Goal: Task Accomplishment & Management: Use online tool/utility

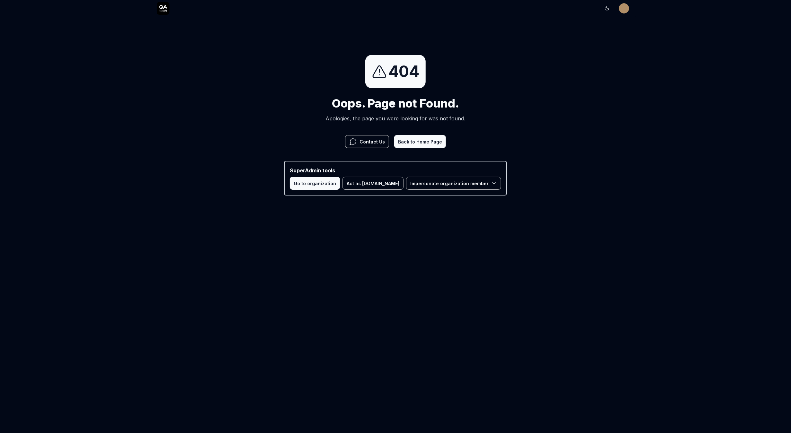
click at [374, 184] on button "Act as QA.tech" at bounding box center [372, 183] width 61 height 13
click at [613, 80] on div "404 Oops. Page not Found. Apologies, the page you were looking for was not foun…" at bounding box center [395, 125] width 791 height 217
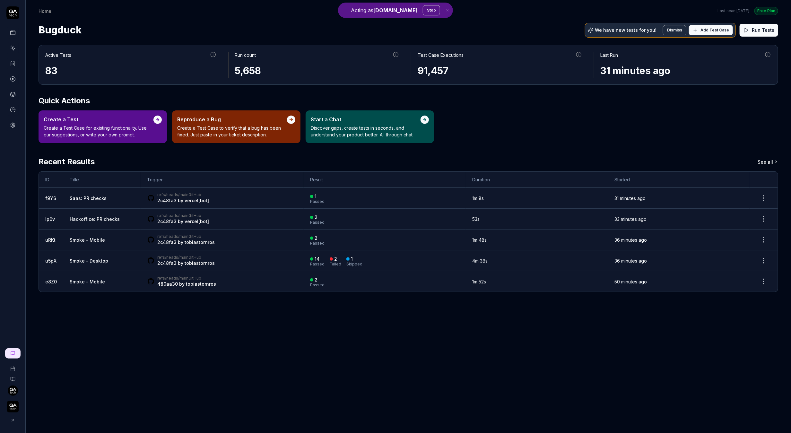
click at [12, 417] on button at bounding box center [12, 420] width 13 height 13
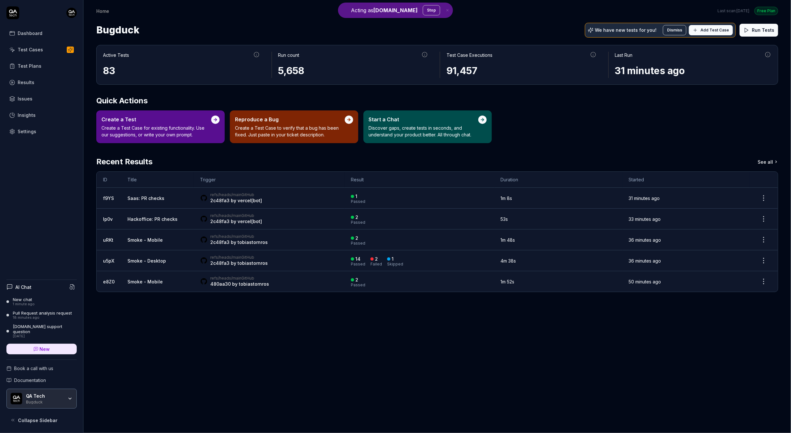
click at [38, 402] on div "Bugduck" at bounding box center [44, 401] width 37 height 5
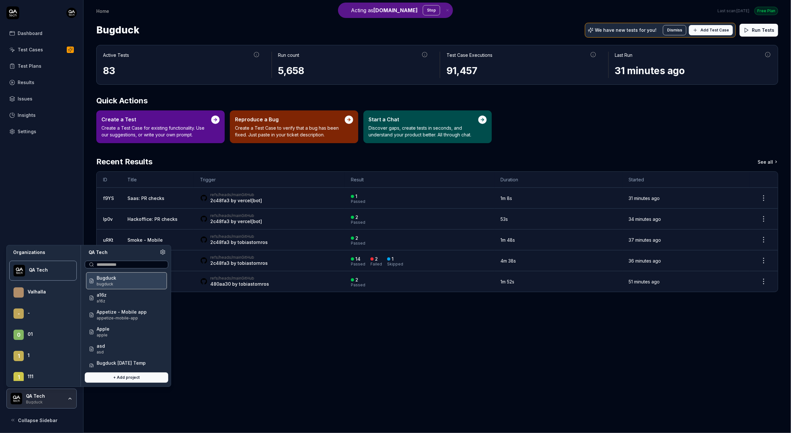
scroll to position [14589, 0]
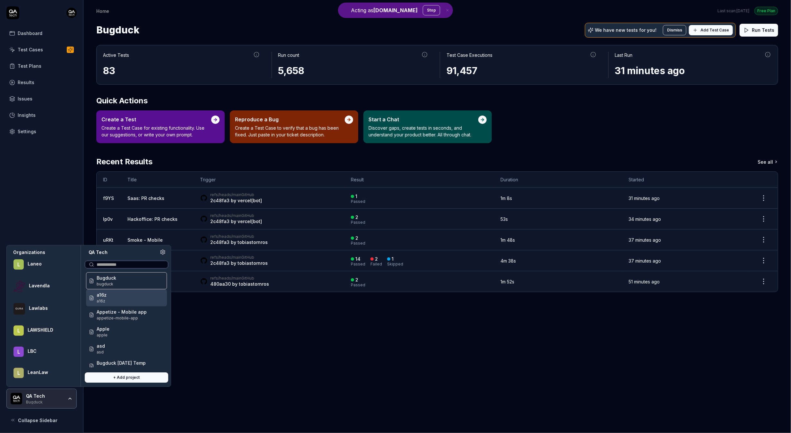
click at [119, 298] on span "legalfly-app" at bounding box center [113, 301] width 32 height 6
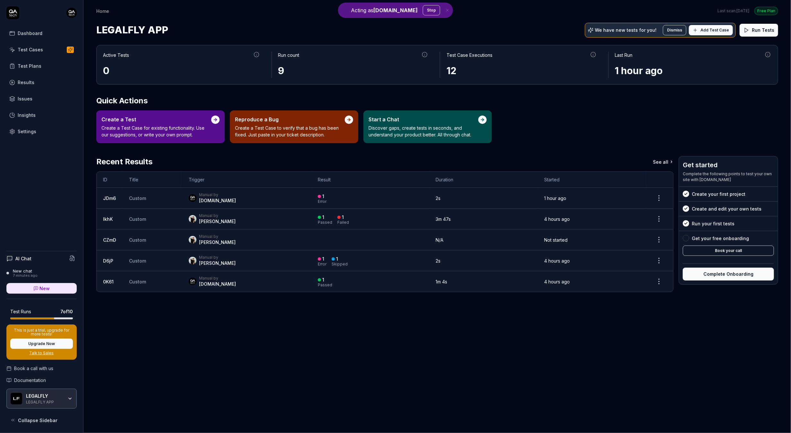
click at [36, 272] on link "New chat 7 minutes ago" at bounding box center [41, 273] width 70 height 10
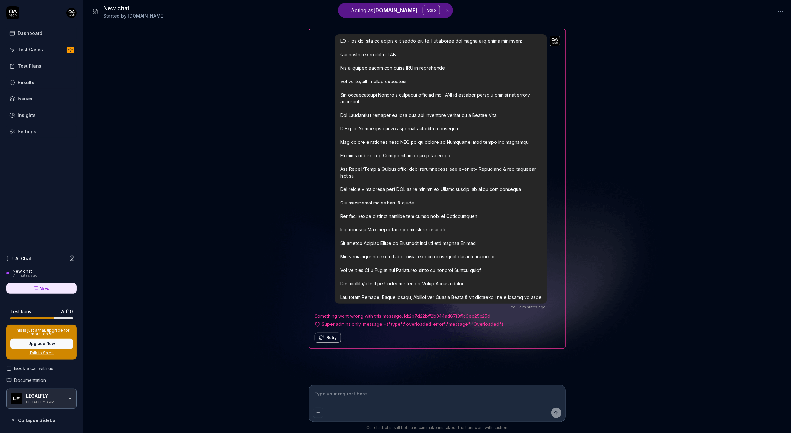
click at [35, 406] on div "LEGALFLY LEGALFLY APP" at bounding box center [41, 399] width 70 height 20
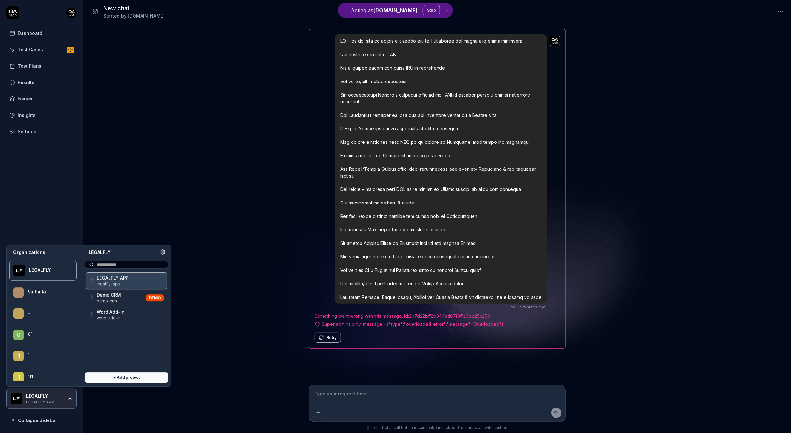
click at [40, 396] on div "LEGALFLY" at bounding box center [44, 396] width 37 height 6
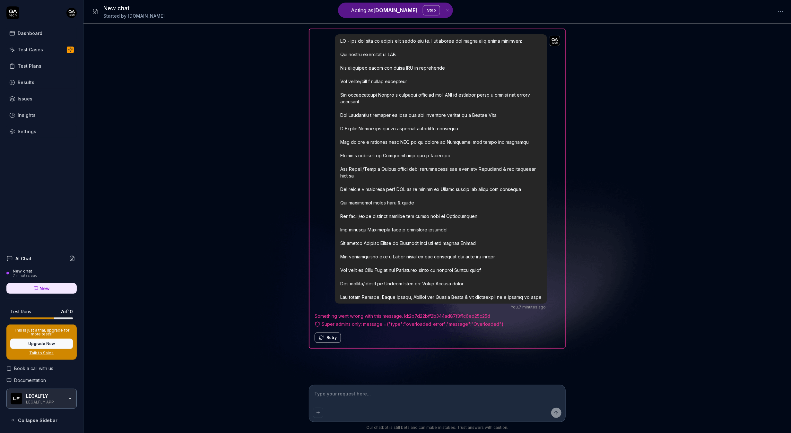
click at [40, 396] on div "LEGALFLY" at bounding box center [44, 396] width 37 height 6
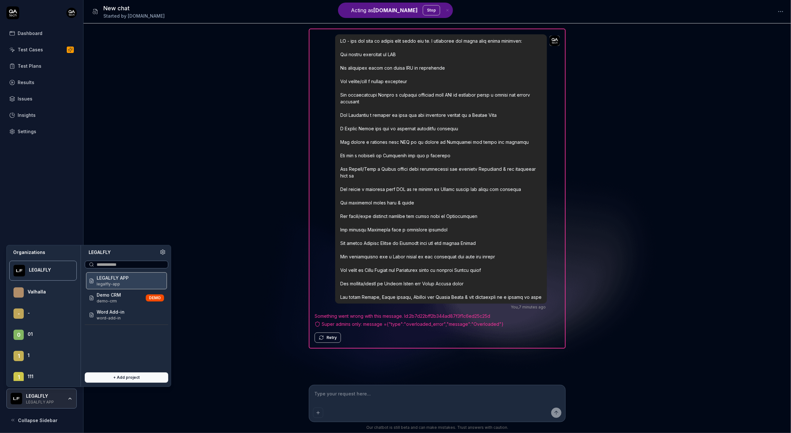
scroll to position [14589, 0]
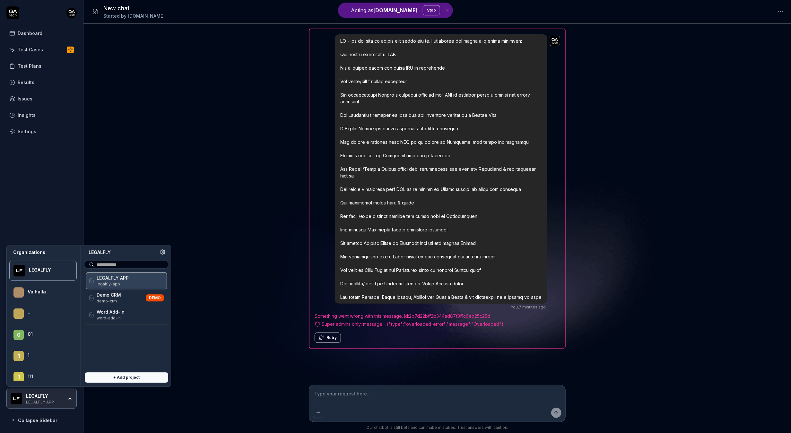
click at [48, 273] on div at bounding box center [48, 273] width 39 height 1
type textarea "*"
click at [117, 281] on span "LEGALFLY APP" at bounding box center [113, 277] width 32 height 7
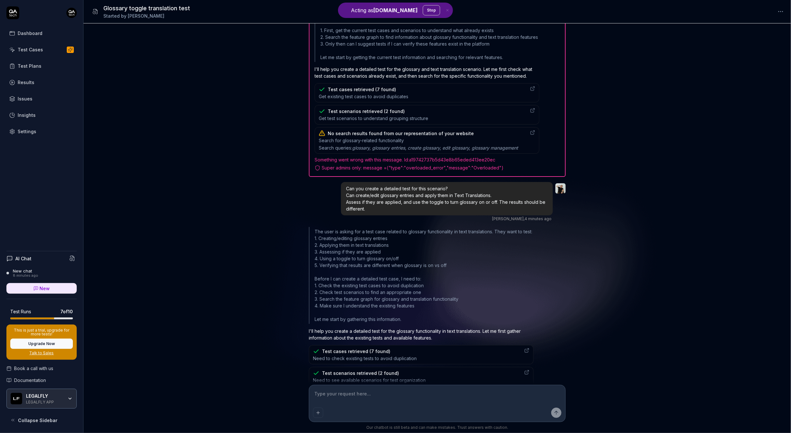
scroll to position [45, 0]
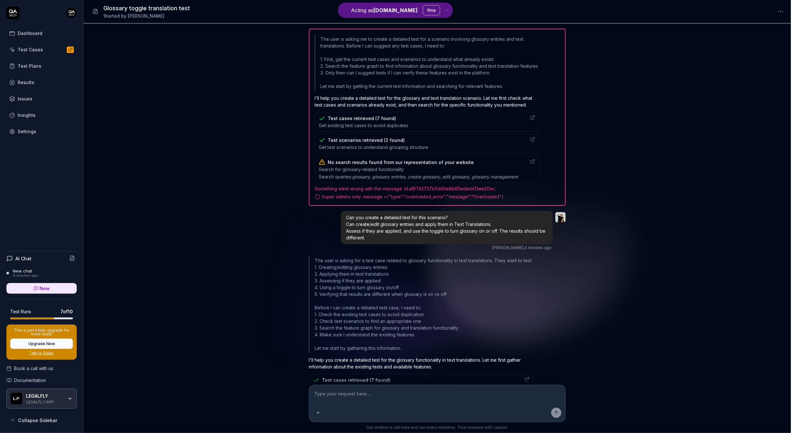
click at [535, 170] on div at bounding box center [532, 169] width 5 height 21
click at [385, 200] on div "Super admins only: message = {"type":"overloaded_error","message":"Overloaded"}" at bounding box center [437, 196] width 245 height 7
type textarea "*"
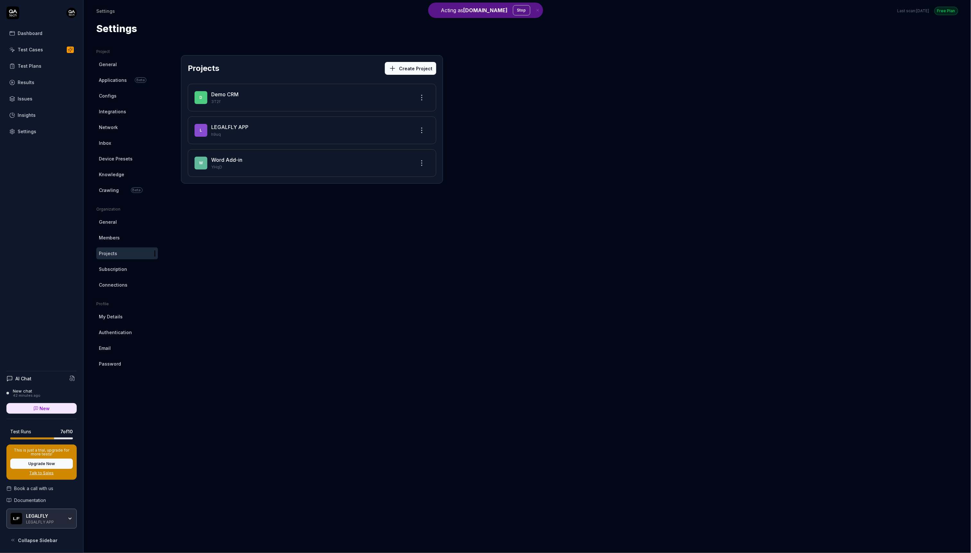
click at [36, 522] on div "LEGALFLY APP" at bounding box center [44, 521] width 37 height 5
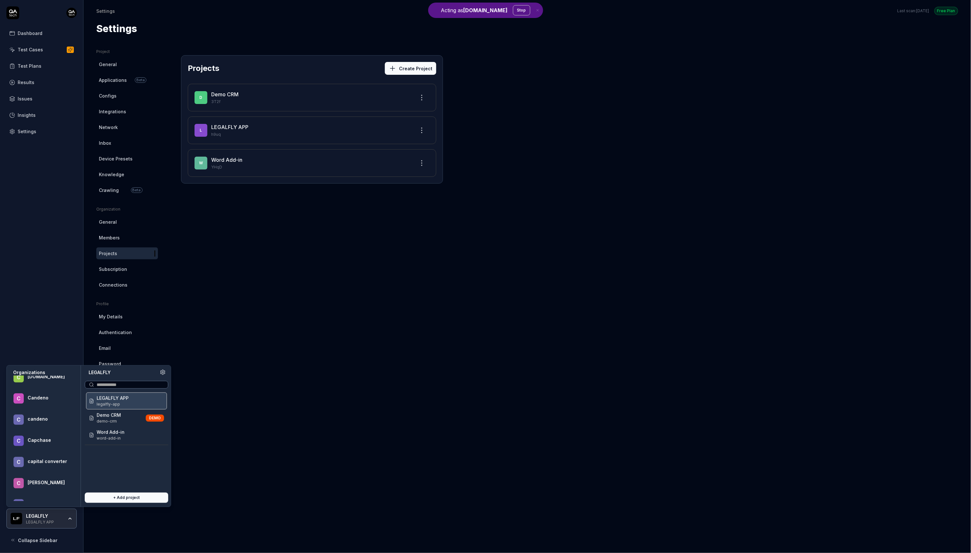
scroll to position [23535, 0]
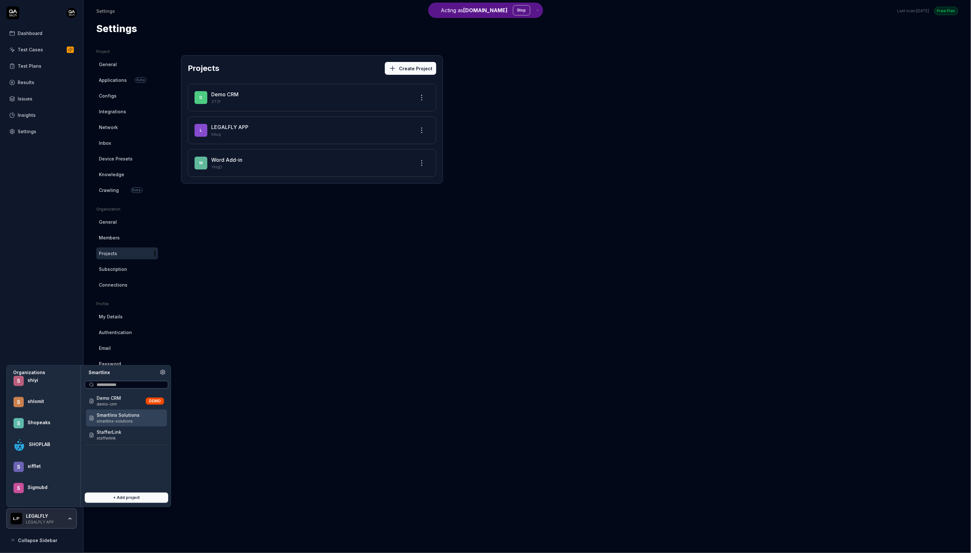
click at [107, 421] on span "smartlinx-solutions" at bounding box center [118, 422] width 43 height 6
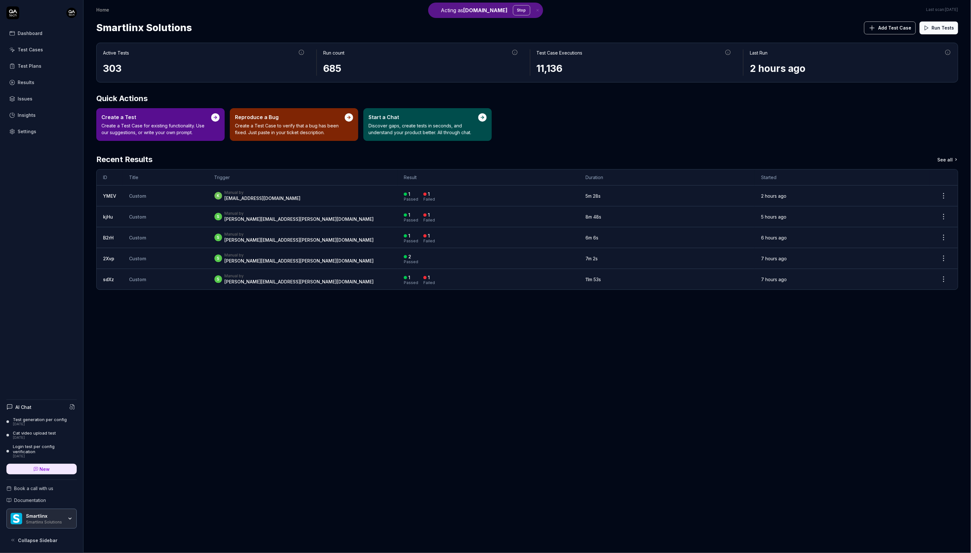
click at [34, 118] on link "Insights" at bounding box center [41, 115] width 70 height 13
click at [31, 125] on link "Settings" at bounding box center [41, 131] width 70 height 13
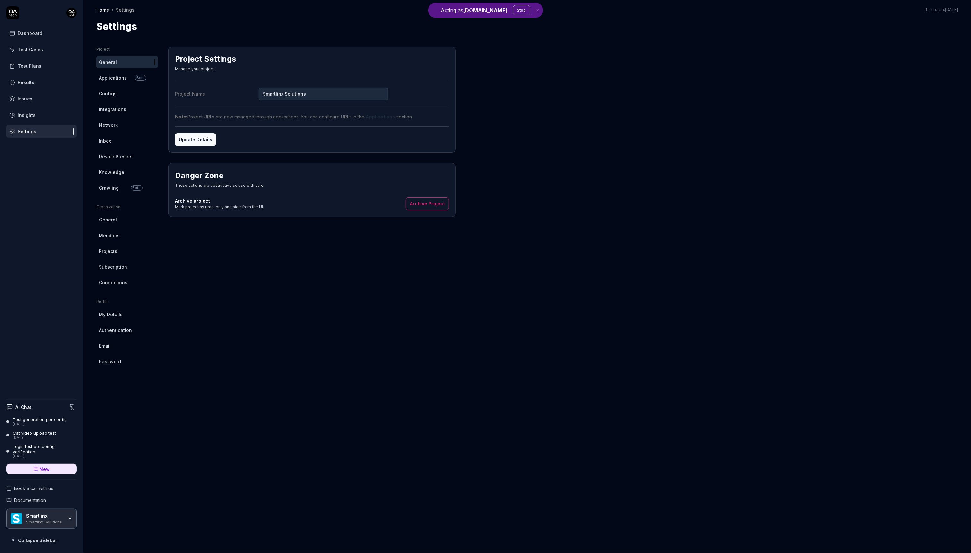
click at [121, 182] on link "Crawling Beta" at bounding box center [127, 188] width 62 height 12
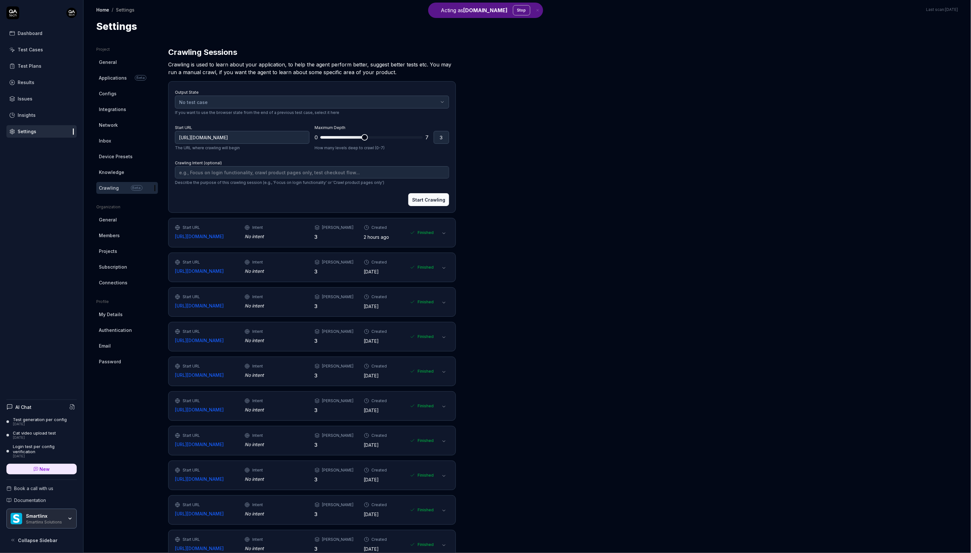
click at [443, 235] on icon at bounding box center [443, 233] width 5 height 5
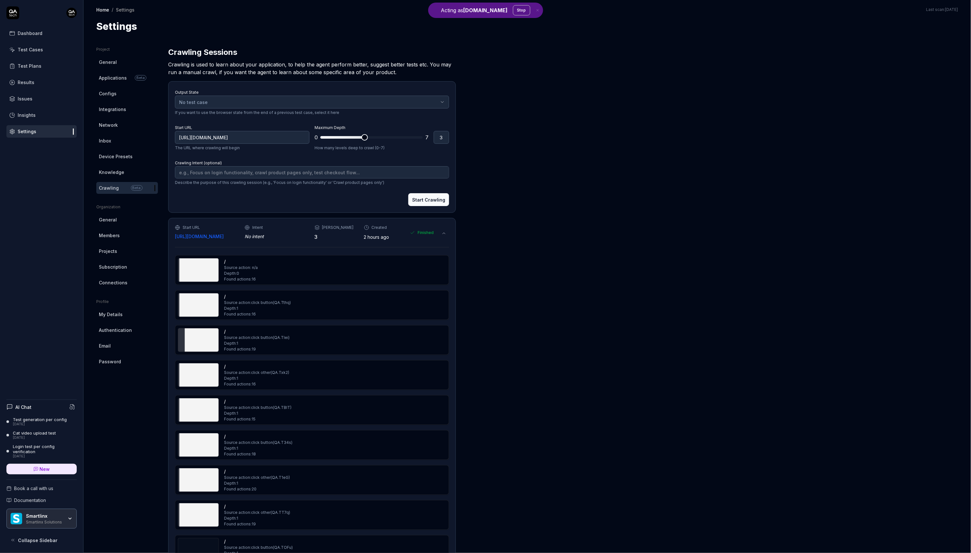
click at [443, 235] on icon at bounding box center [443, 233] width 5 height 5
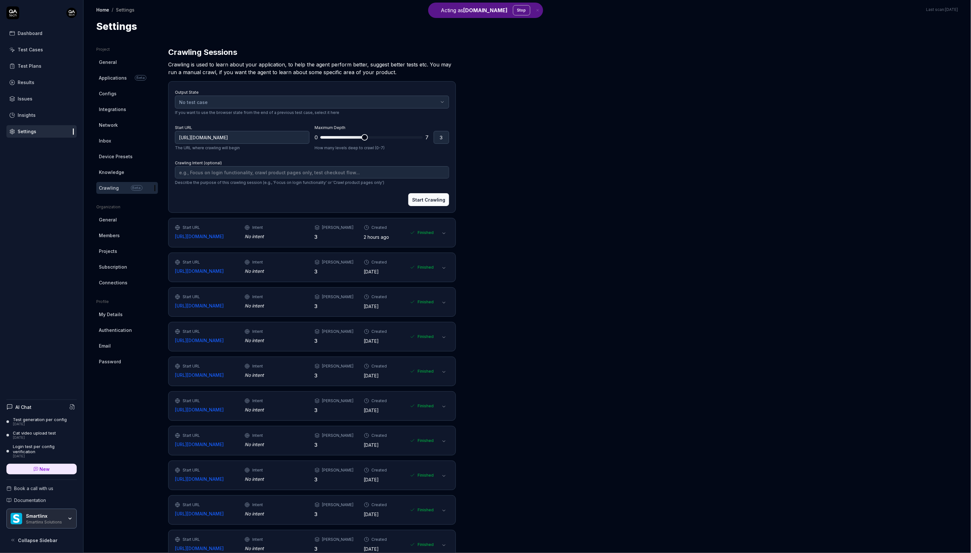
click at [358, 135] on span "*" at bounding box center [371, 137] width 102 height 10
click at [273, 103] on div "No test case" at bounding box center [308, 102] width 259 height 7
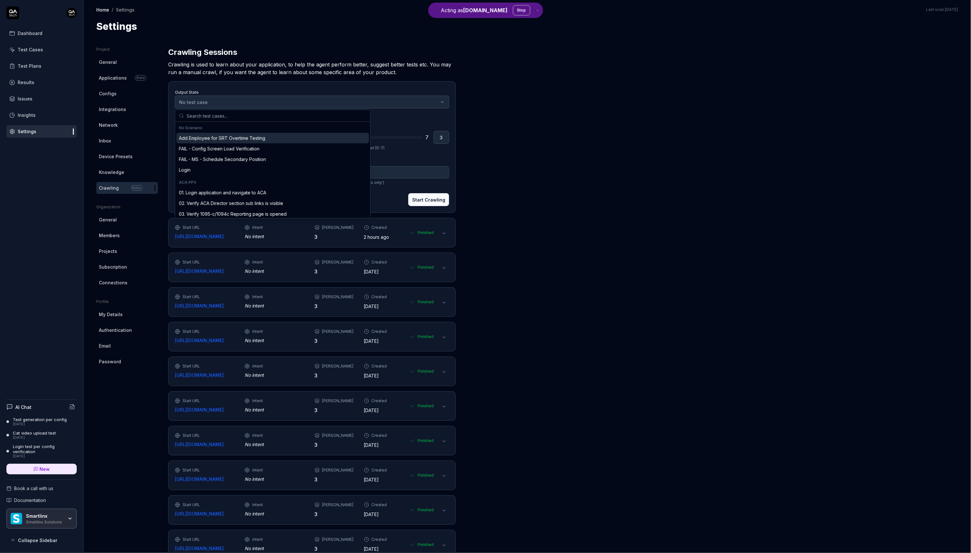
click at [570, 134] on div "Project General Applications Beta Configs Integrations Network Inbox Device Pre…" at bounding box center [527, 482] width 862 height 871
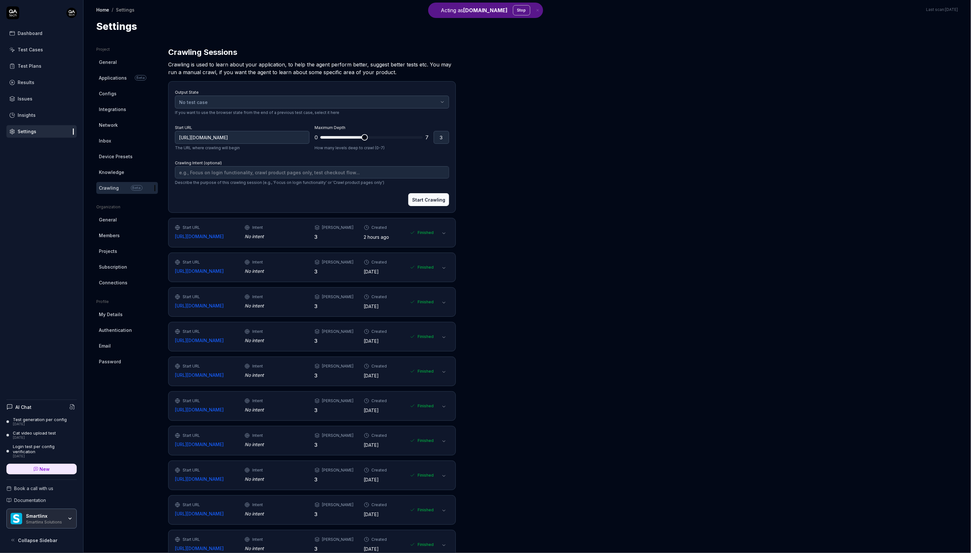
type textarea "*"
